Goal: Transaction & Acquisition: Register for event/course

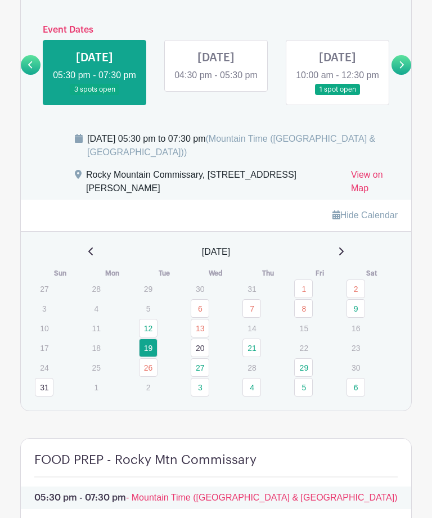
scroll to position [850, 0]
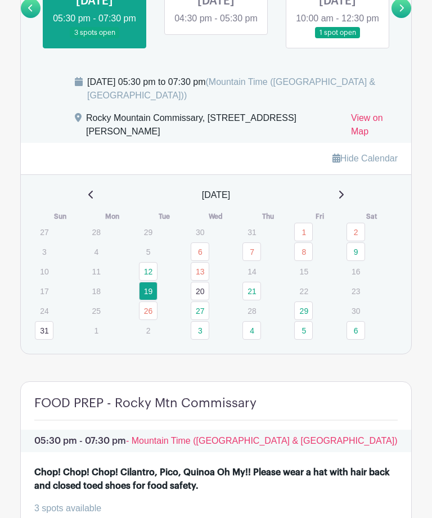
click at [148, 320] on link "26" at bounding box center [148, 310] width 19 height 19
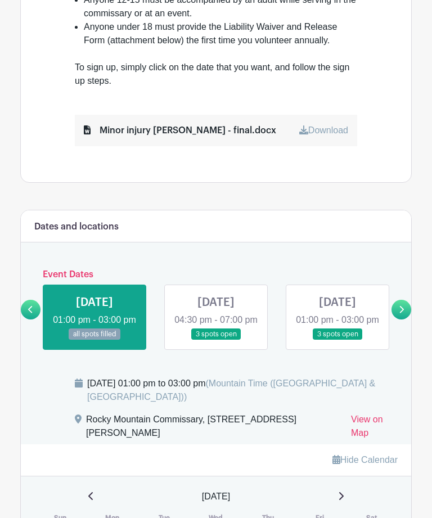
scroll to position [550, 0]
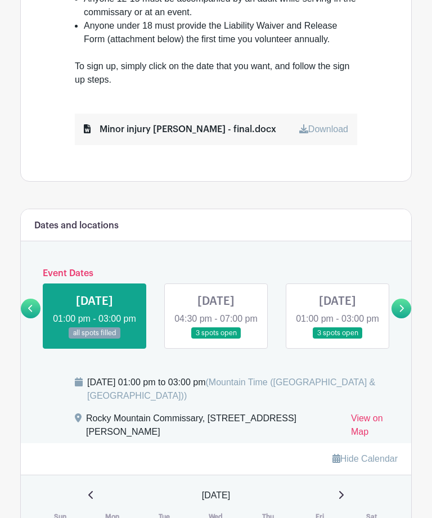
click at [37, 312] on link at bounding box center [31, 308] width 20 height 20
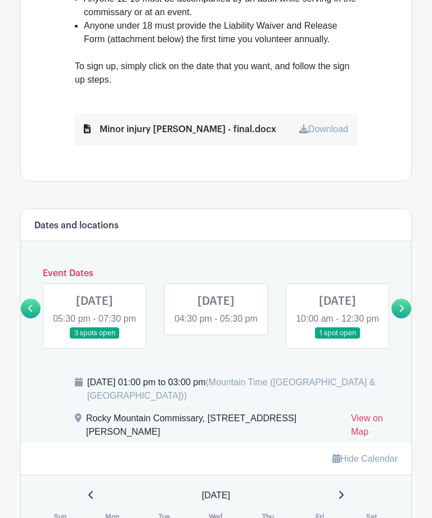
click at [94, 339] on link at bounding box center [94, 339] width 0 height 0
click at [37, 309] on link at bounding box center [31, 308] width 20 height 20
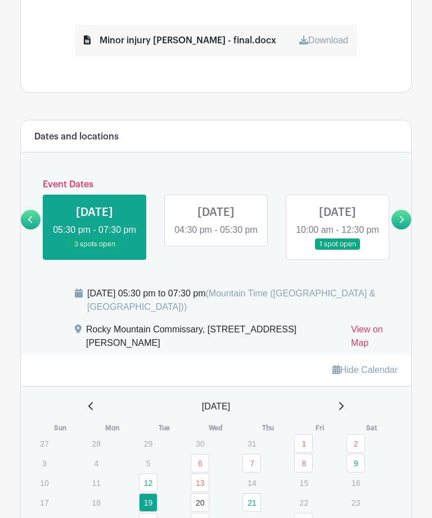
scroll to position [642, 0]
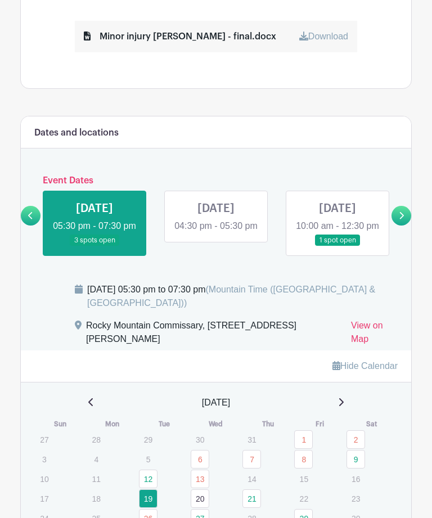
click at [337, 246] on link at bounding box center [337, 246] width 0 height 0
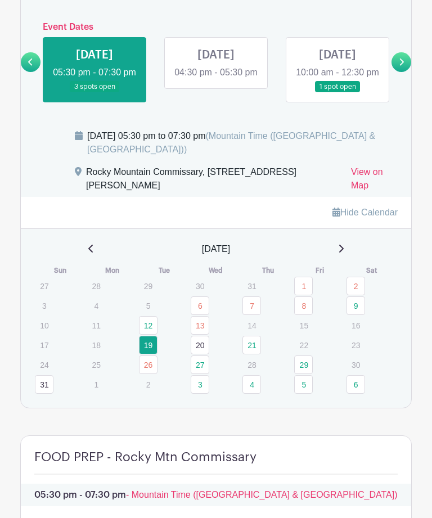
scroll to position [825, 0]
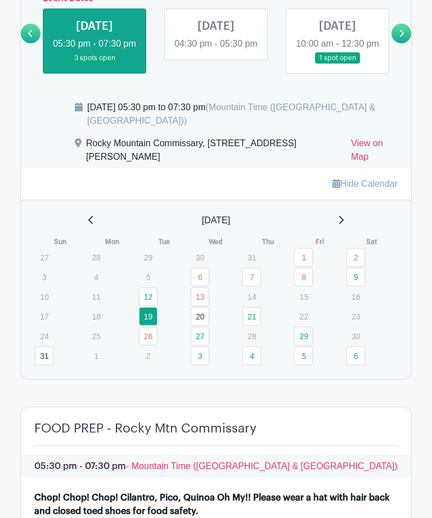
click at [262, 325] on td "21" at bounding box center [268, 316] width 52 height 20
click at [259, 325] on link "21" at bounding box center [251, 316] width 19 height 19
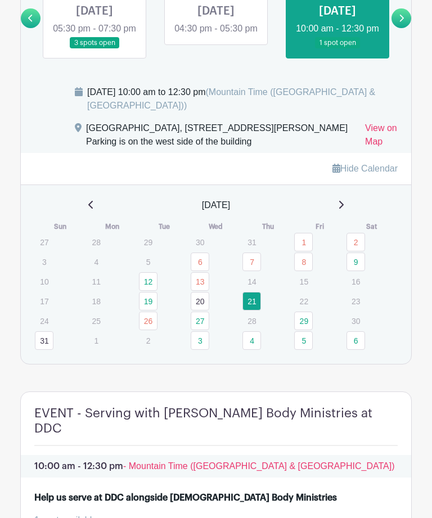
scroll to position [808, 0]
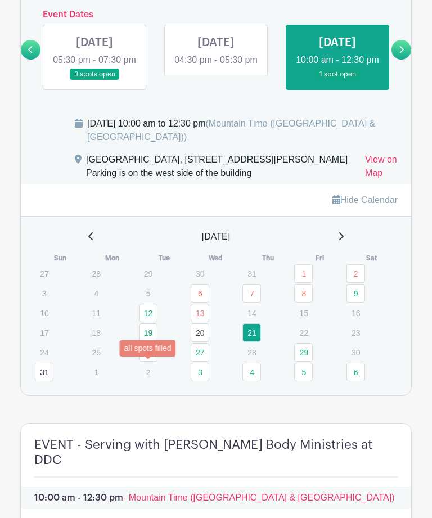
click at [156, 361] on link "26" at bounding box center [148, 352] width 19 height 19
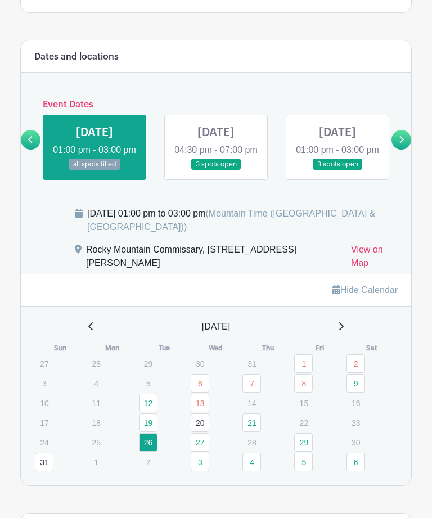
scroll to position [766, 0]
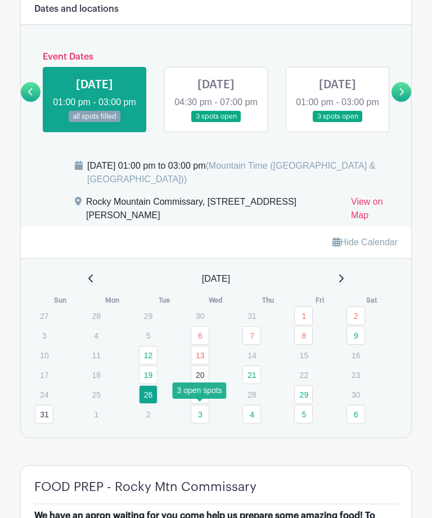
click at [207, 404] on link "27" at bounding box center [200, 394] width 19 height 19
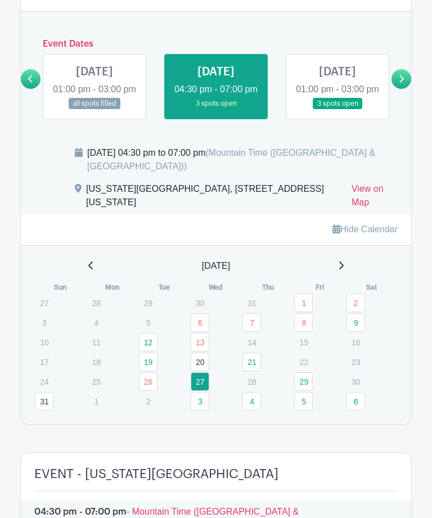
scroll to position [778, 0]
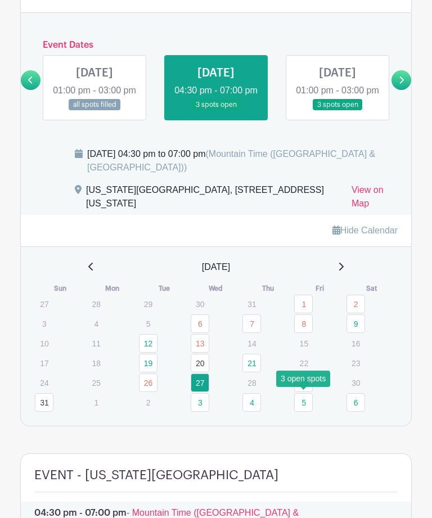
click at [310, 392] on link "29" at bounding box center [303, 382] width 19 height 19
click at [309, 391] on link "29" at bounding box center [303, 382] width 19 height 19
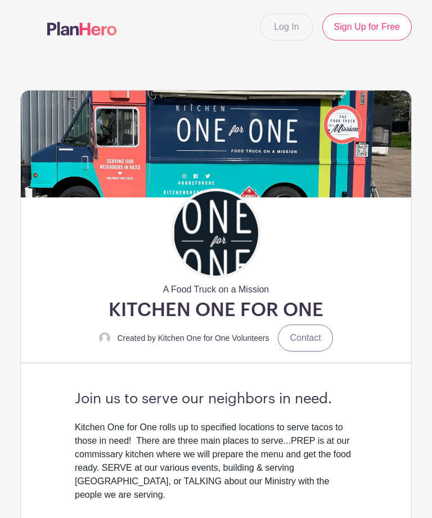
click at [343, 396] on h3 "Join us to serve our neighbors in need." at bounding box center [216, 398] width 282 height 17
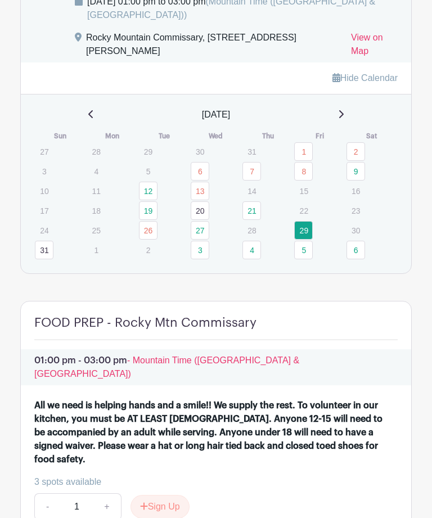
scroll to position [949, 0]
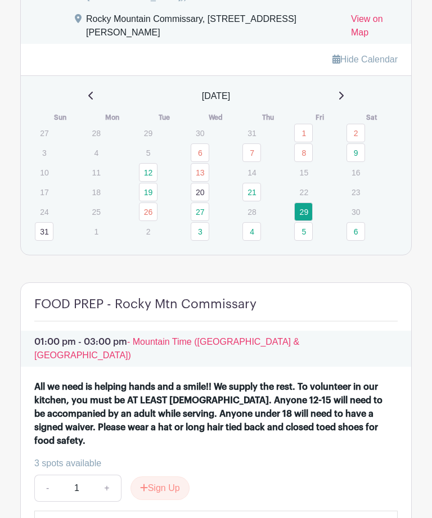
click at [207, 241] on link "3" at bounding box center [200, 231] width 19 height 19
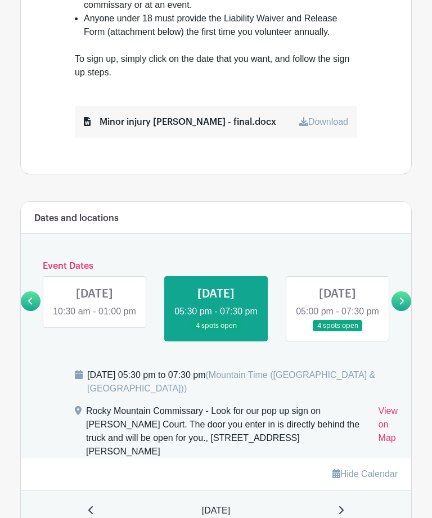
scroll to position [528, 0]
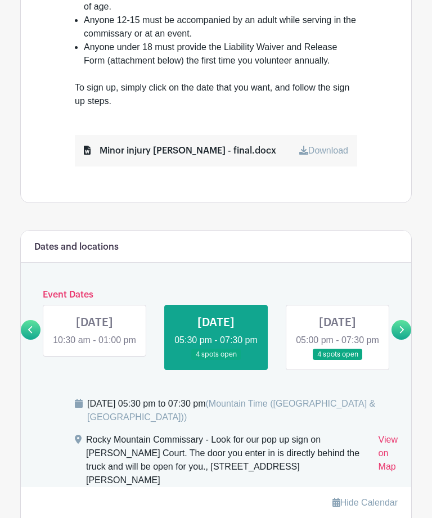
click at [337, 360] on link at bounding box center [337, 360] width 0 height 0
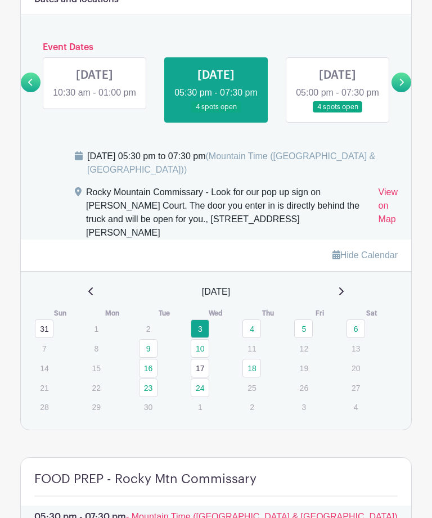
scroll to position [804, 0]
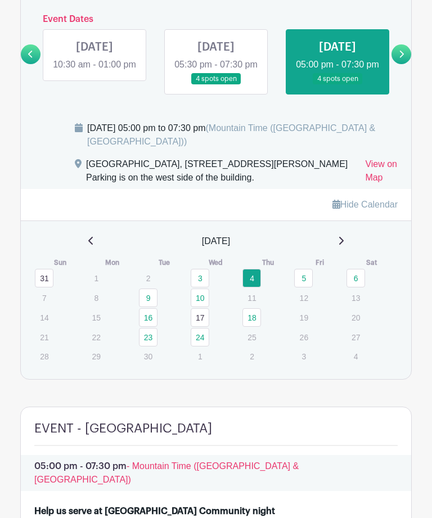
click at [257, 517] on html "Loading... Log In Sign Up for Free A Food Truck on a Mission KITCHEN ONE FOR ON…" at bounding box center [216, 58] width 432 height 1724
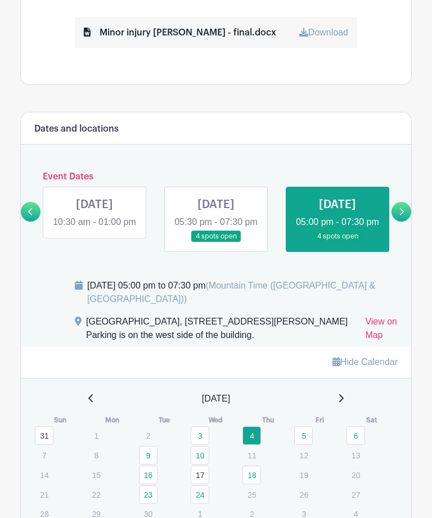
scroll to position [647, 0]
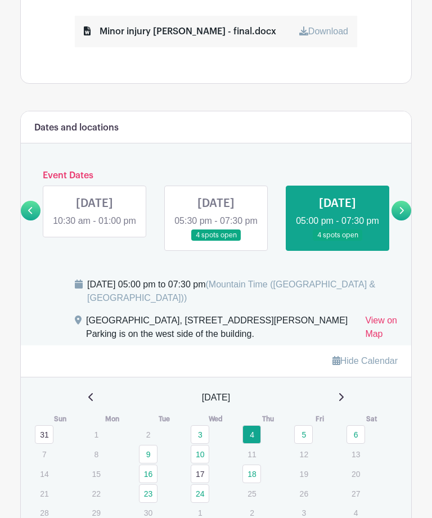
click at [409, 212] on link at bounding box center [401, 211] width 20 height 20
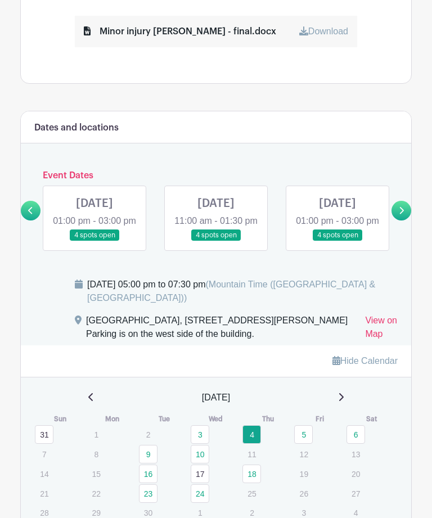
click at [216, 241] on link at bounding box center [216, 241] width 0 height 0
